Goal: Check status: Check status

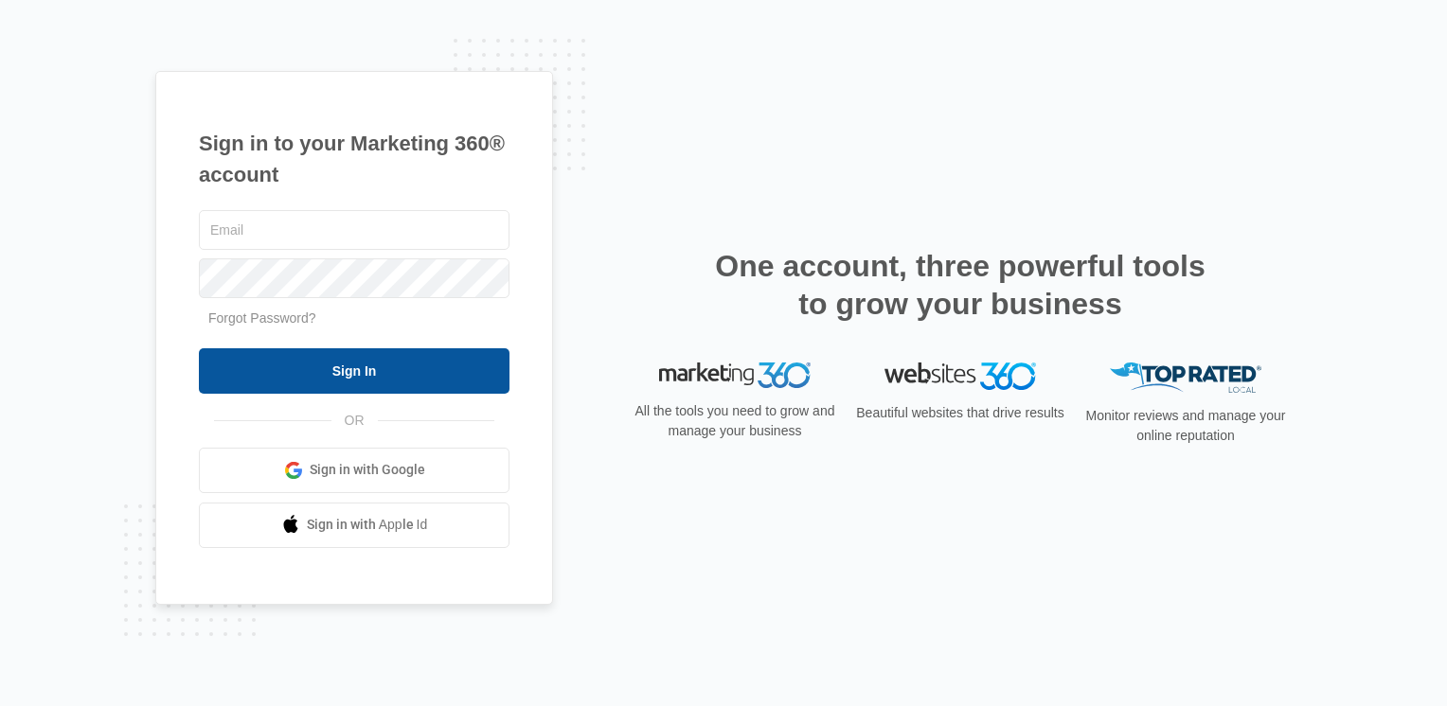
type input "[EMAIL_ADDRESS][DOMAIN_NAME]"
click at [391, 367] on input "Sign In" at bounding box center [354, 370] width 311 height 45
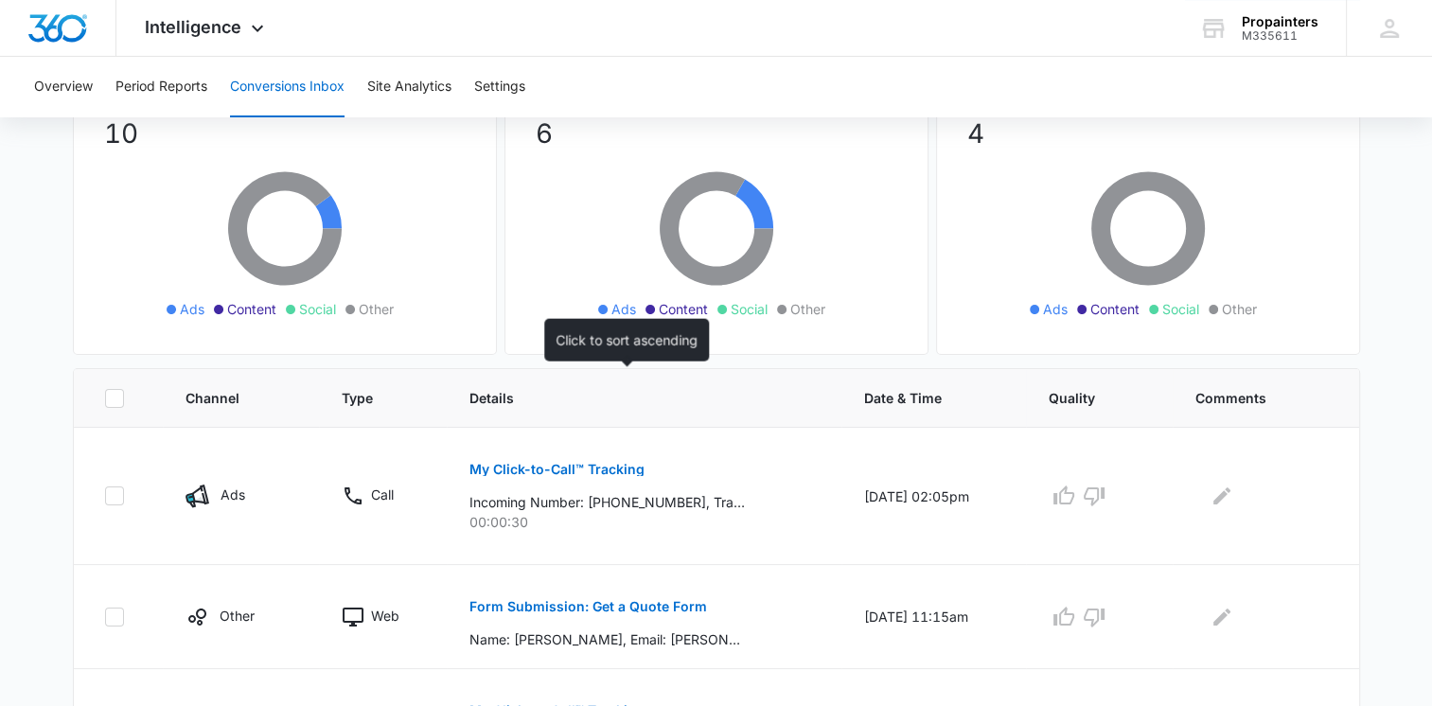
scroll to position [189, 0]
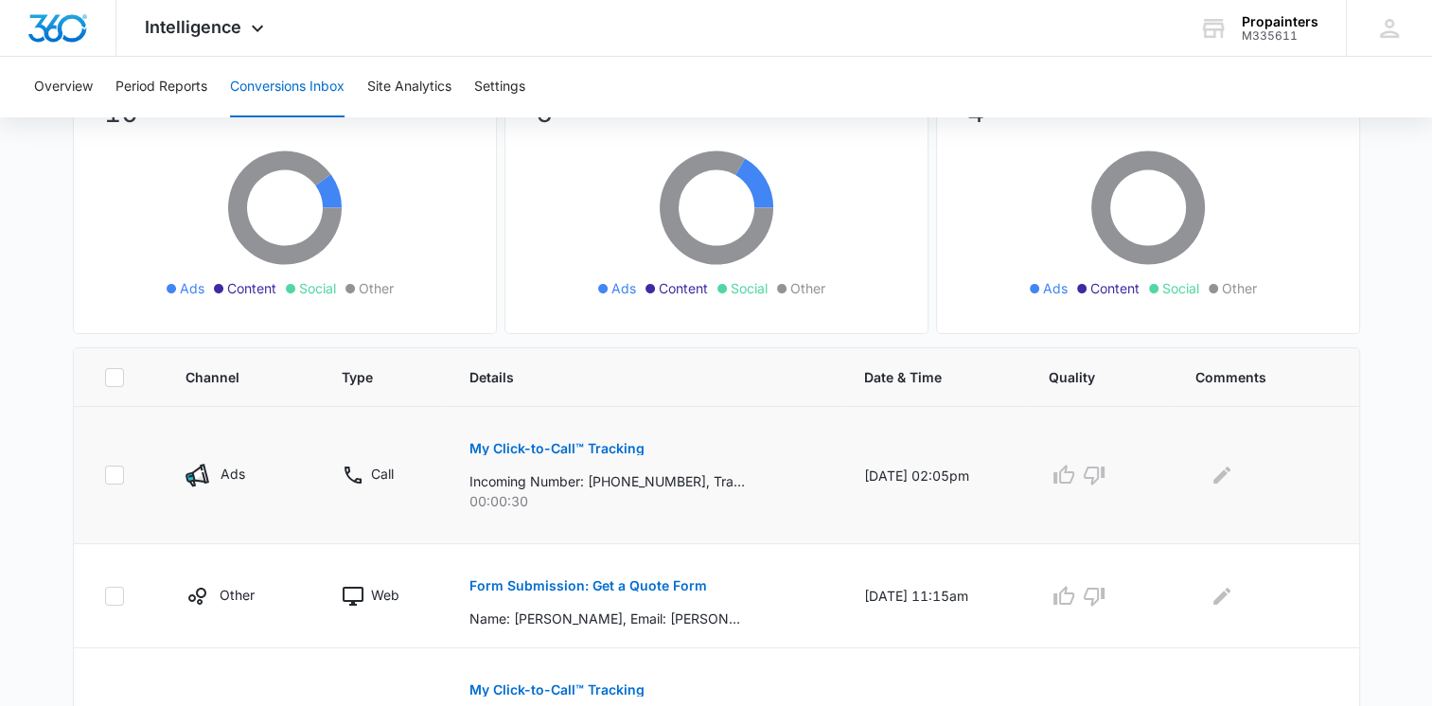
click at [538, 446] on p "My Click-to-Call™ Tracking" at bounding box center [557, 448] width 175 height 13
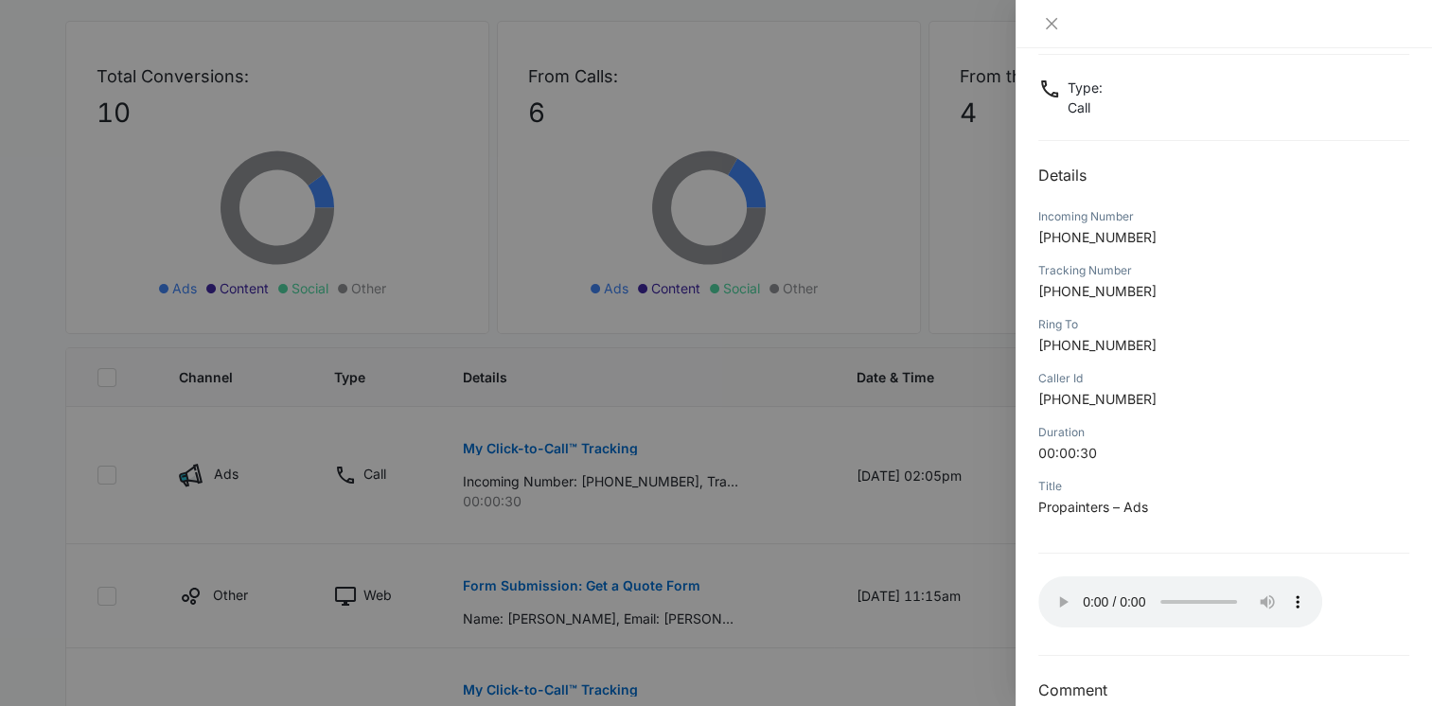
scroll to position [133, 0]
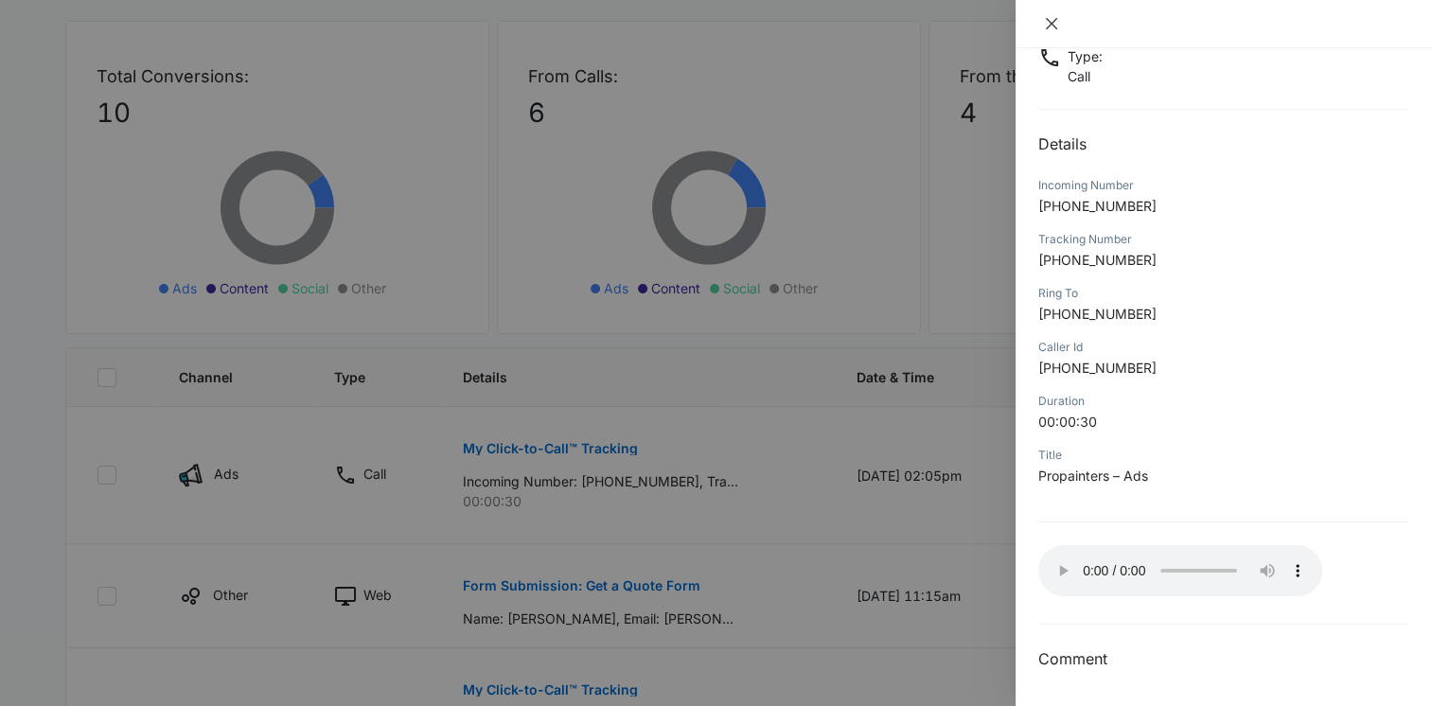
click at [1053, 24] on icon "close" at bounding box center [1051, 23] width 15 height 15
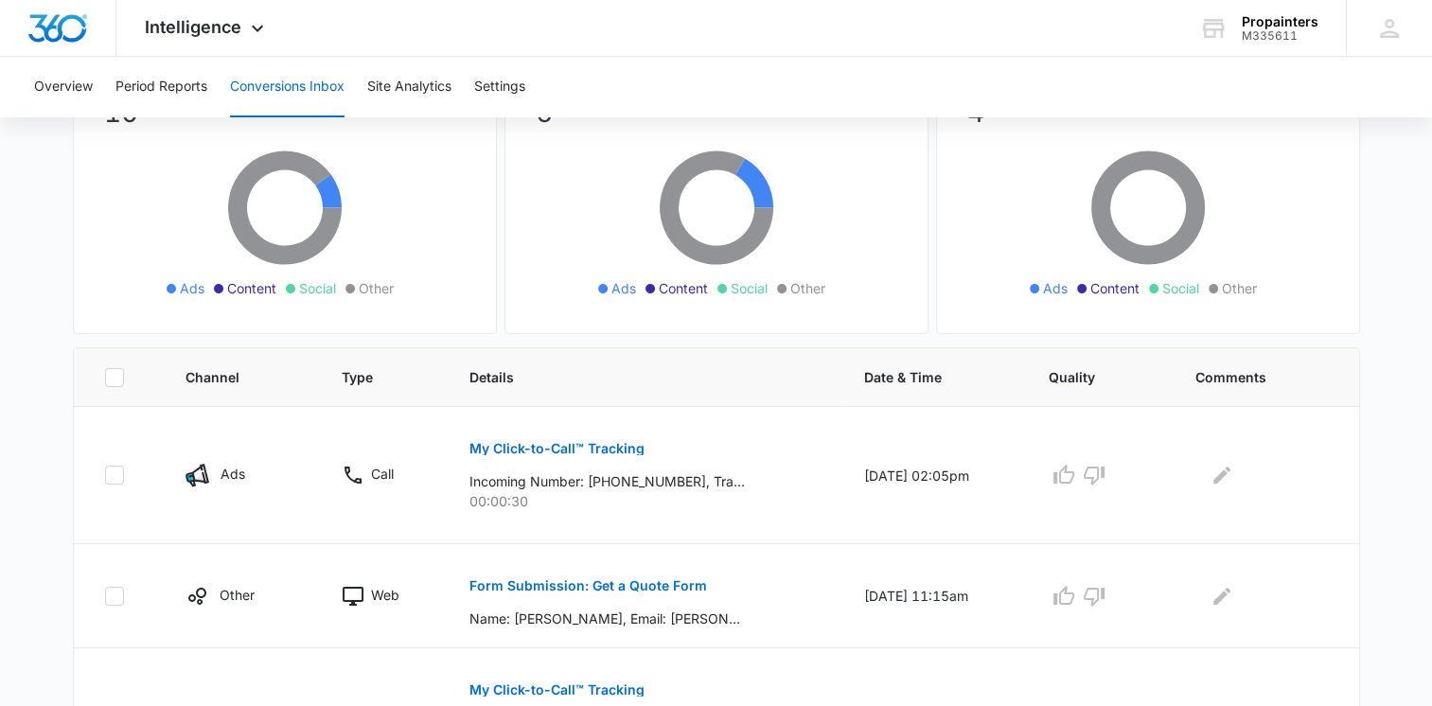
click at [1360, 167] on div "From the Web: 4 Ads Content Social Other" at bounding box center [1148, 177] width 424 height 313
click at [1335, 192] on div "From the Web: 4 Ads Content Social Other" at bounding box center [1148, 177] width 424 height 313
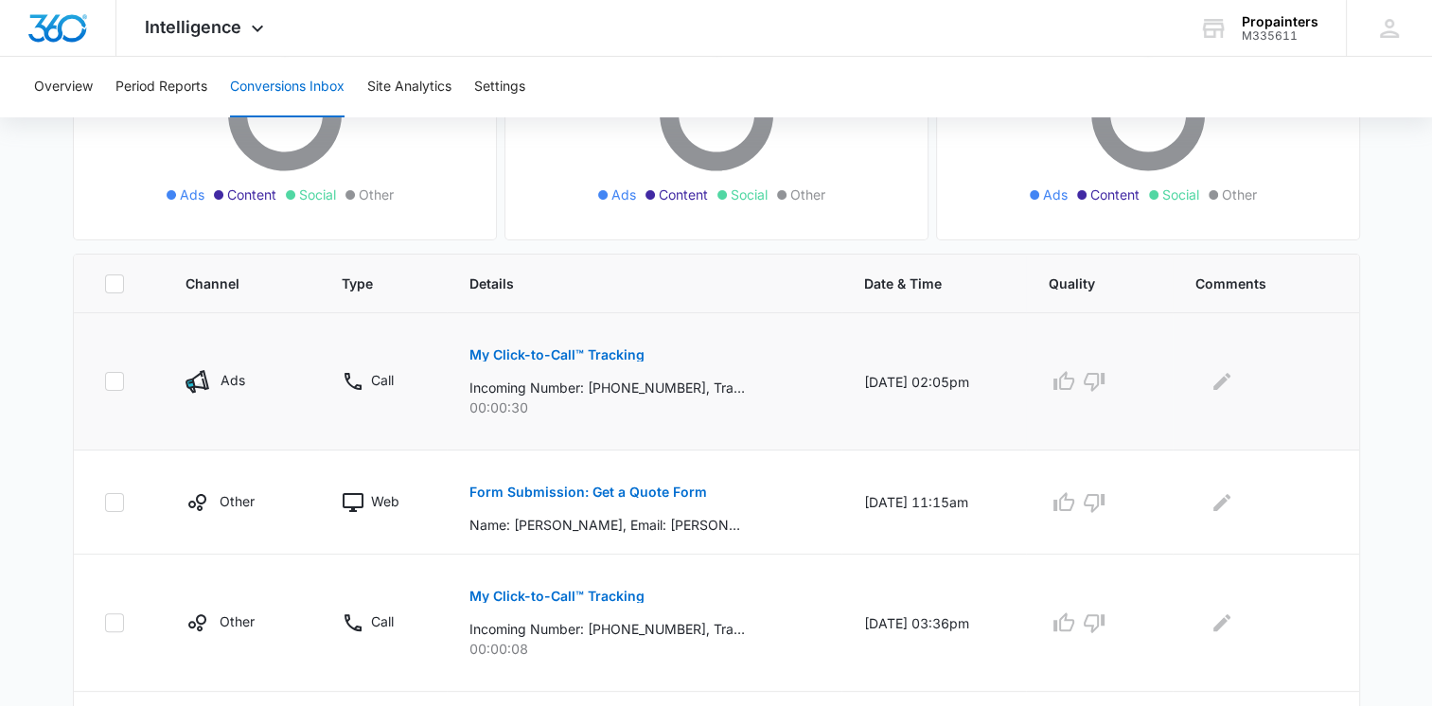
scroll to position [284, 0]
click at [606, 490] on p "Form Submission: Get a Quote Form" at bounding box center [589, 491] width 238 height 13
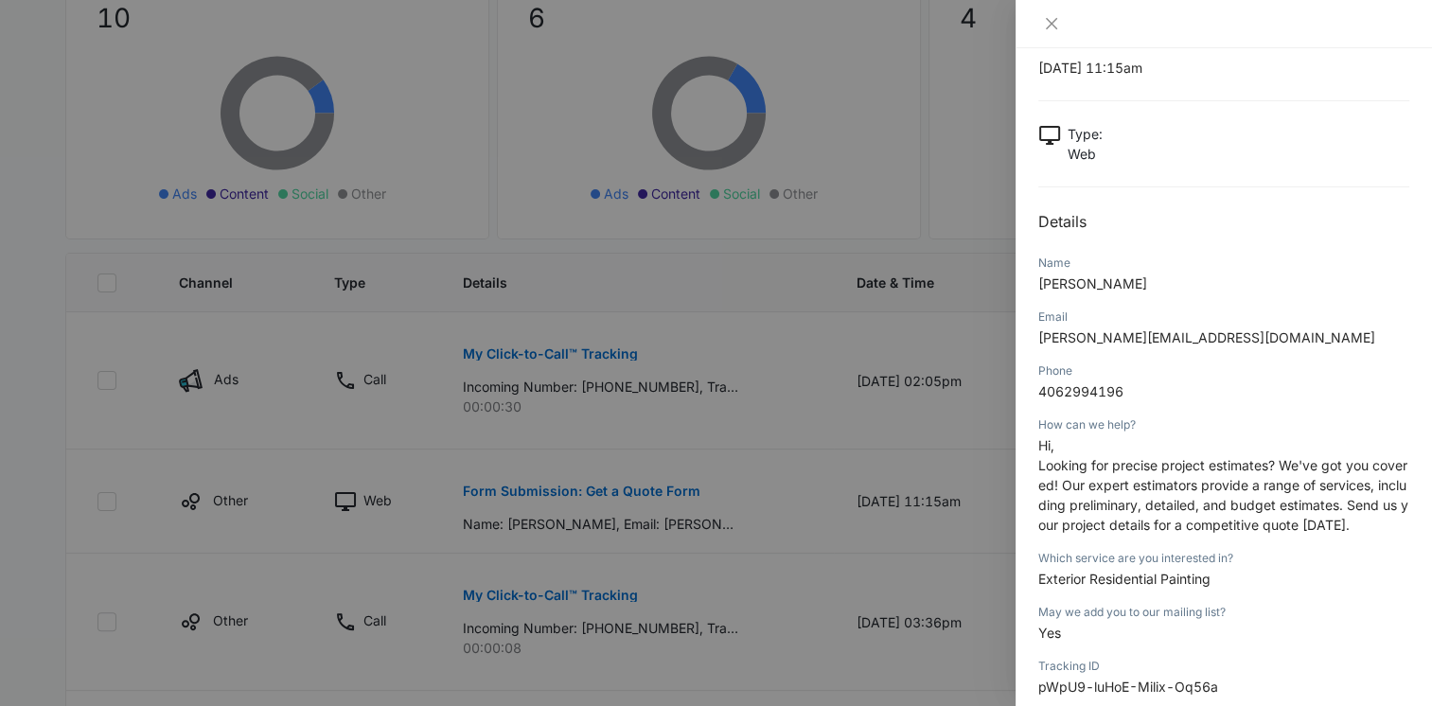
scroll to position [0, 0]
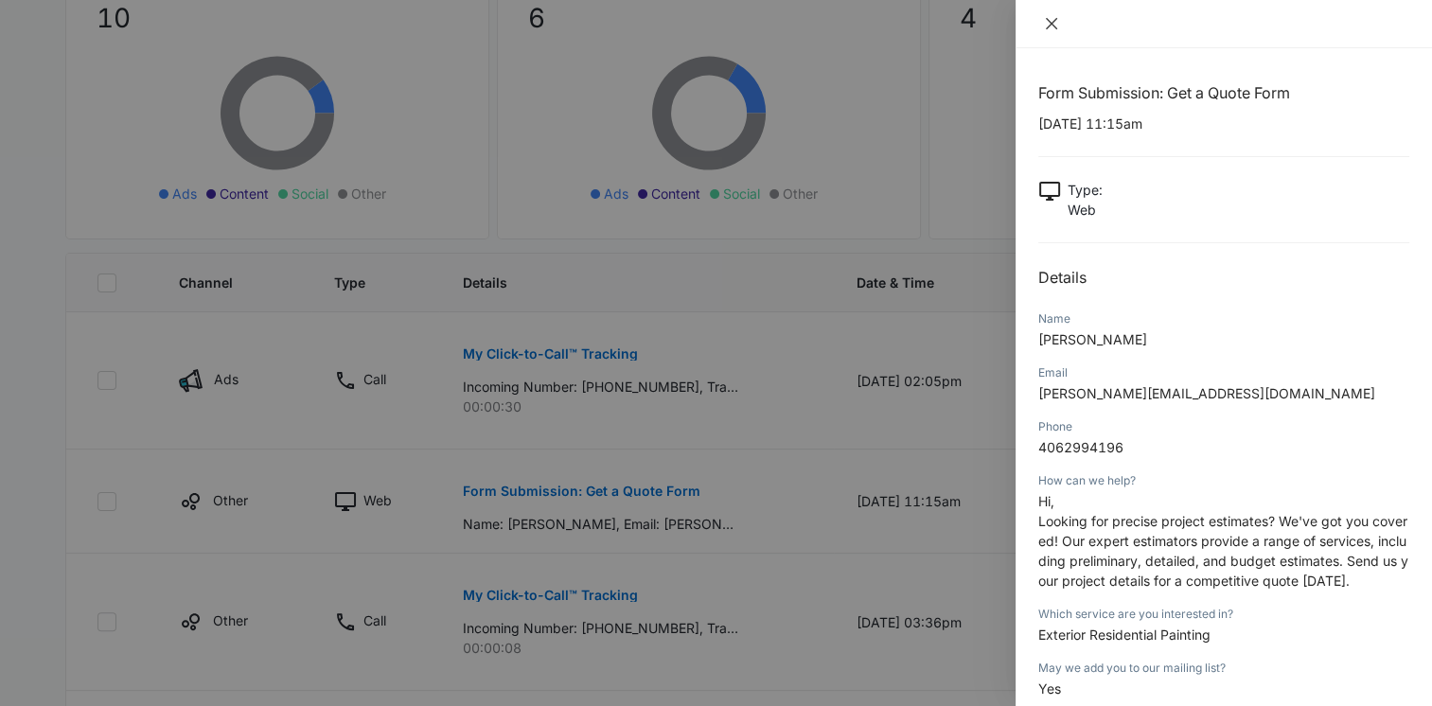
click at [1049, 25] on icon "close" at bounding box center [1051, 23] width 11 height 11
